Goal: Check status: Check status

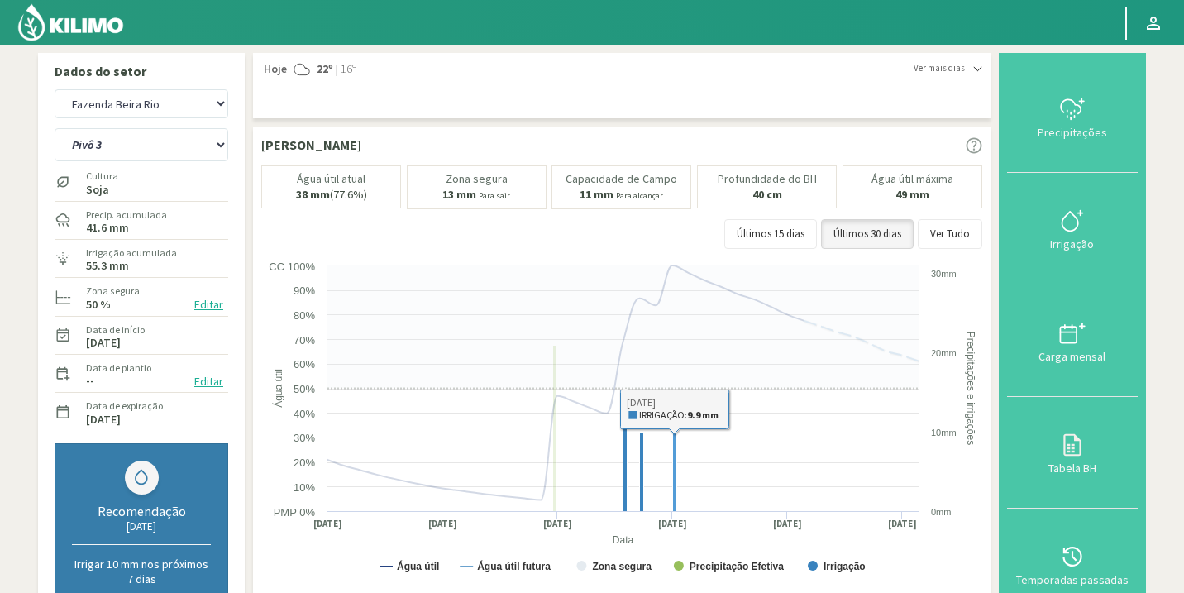
select select "104: Object"
select select "3: Object"
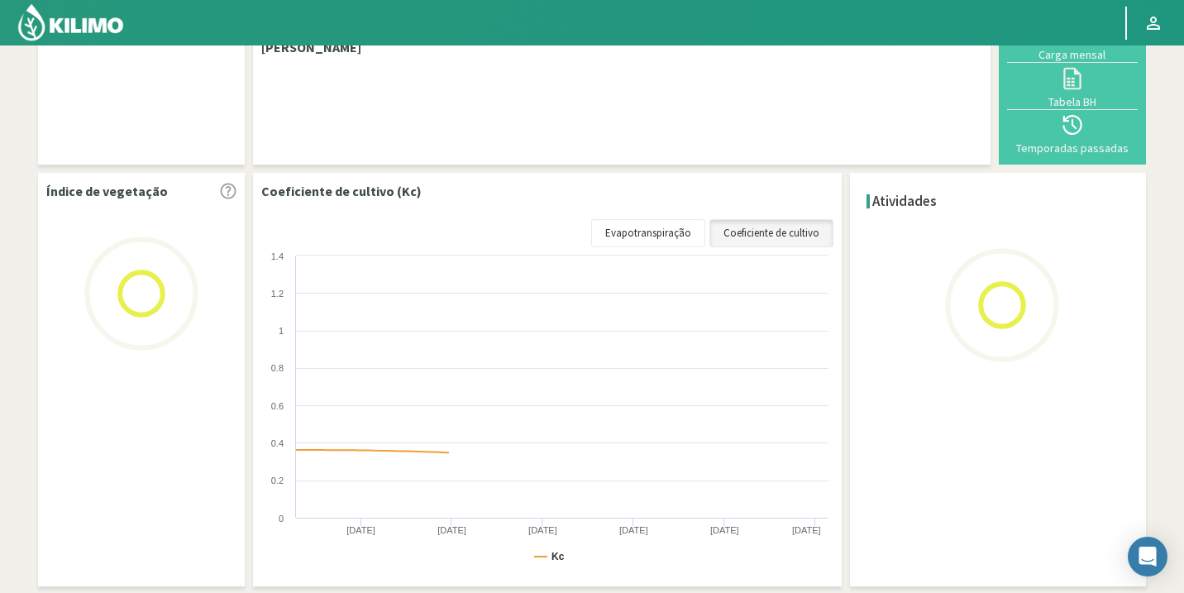
scroll to position [119, 0]
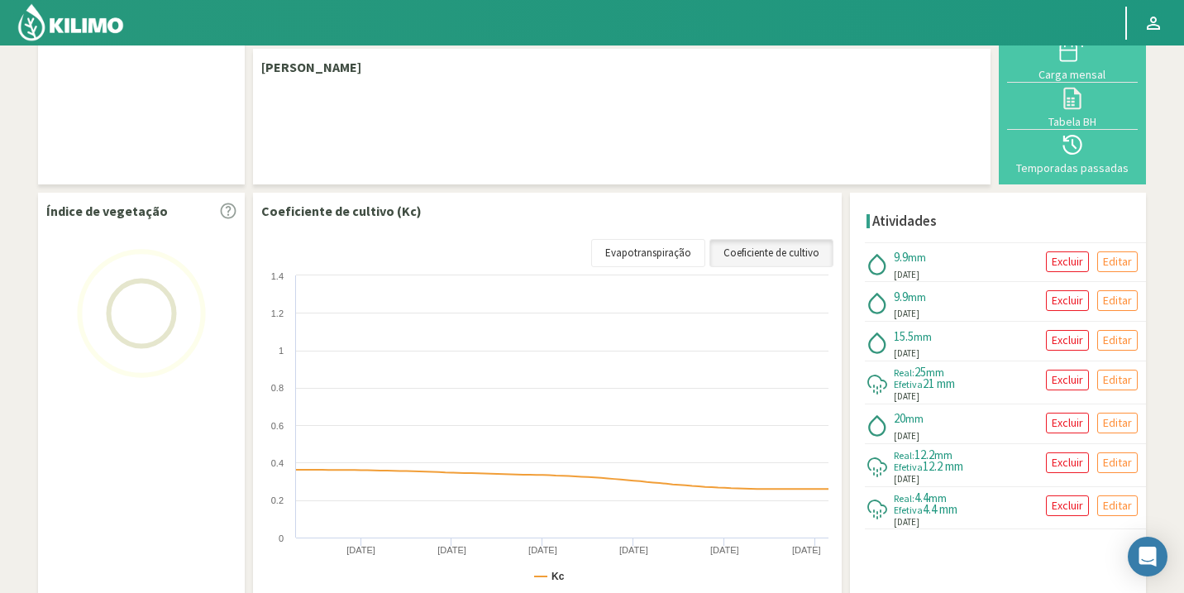
select select "104: Object"
select select "3: Object"
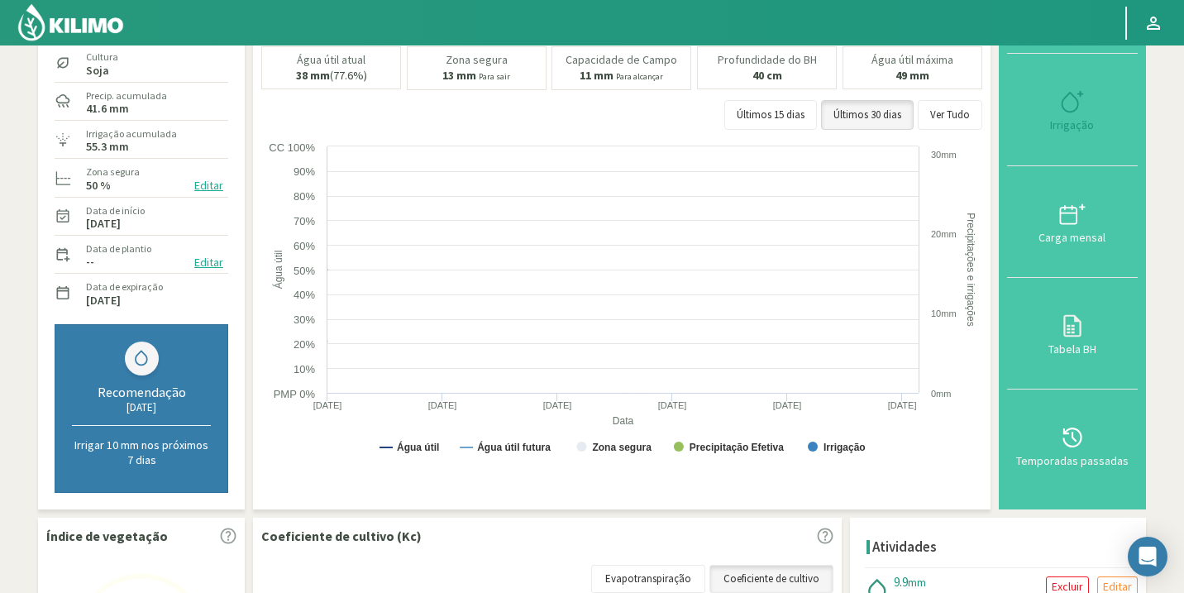
scroll to position [118, 0]
